Goal: Navigation & Orientation: Find specific page/section

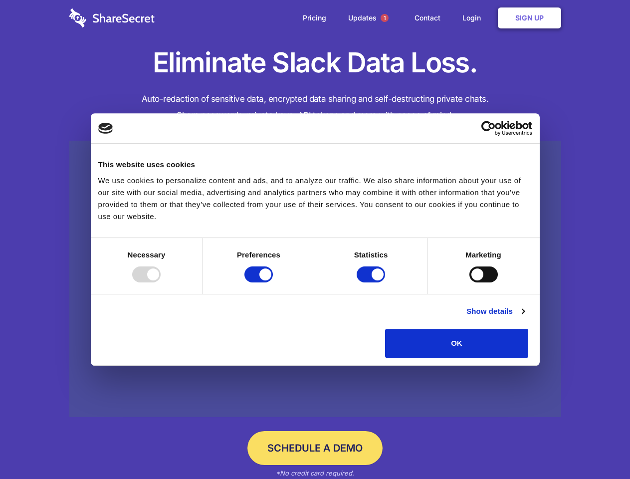
click at [161, 282] on div at bounding box center [146, 274] width 28 height 16
click at [273, 282] on input "Preferences" at bounding box center [259, 274] width 28 height 16
checkbox input "false"
click at [372, 282] on input "Statistics" at bounding box center [371, 274] width 28 height 16
checkbox input "false"
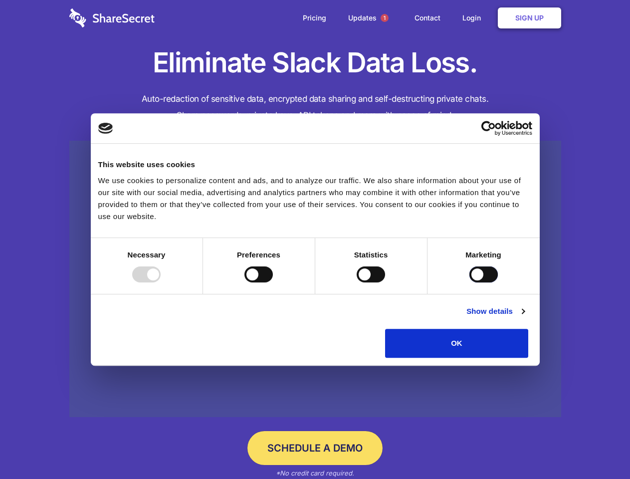
click at [470, 282] on input "Marketing" at bounding box center [484, 274] width 28 height 16
checkbox input "true"
click at [524, 317] on link "Show details" at bounding box center [496, 311] width 58 height 12
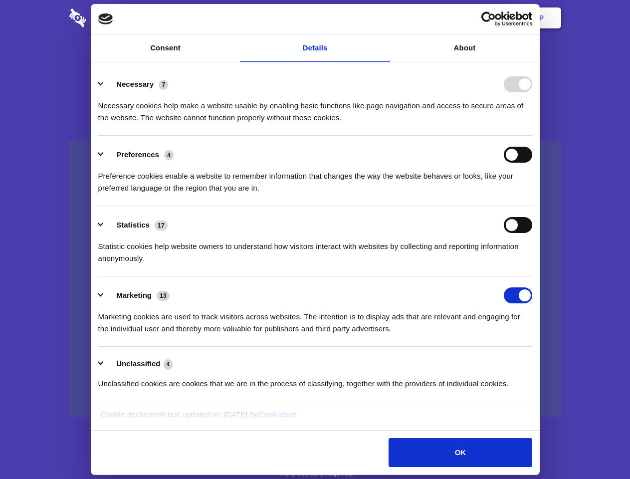
click at [532, 206] on li "Preferences 4 Preference cookies enable a website to remember information that …" at bounding box center [315, 171] width 434 height 70
click at [384, 18] on span "1" at bounding box center [385, 18] width 8 height 8
